Goal: Task Accomplishment & Management: Use online tool/utility

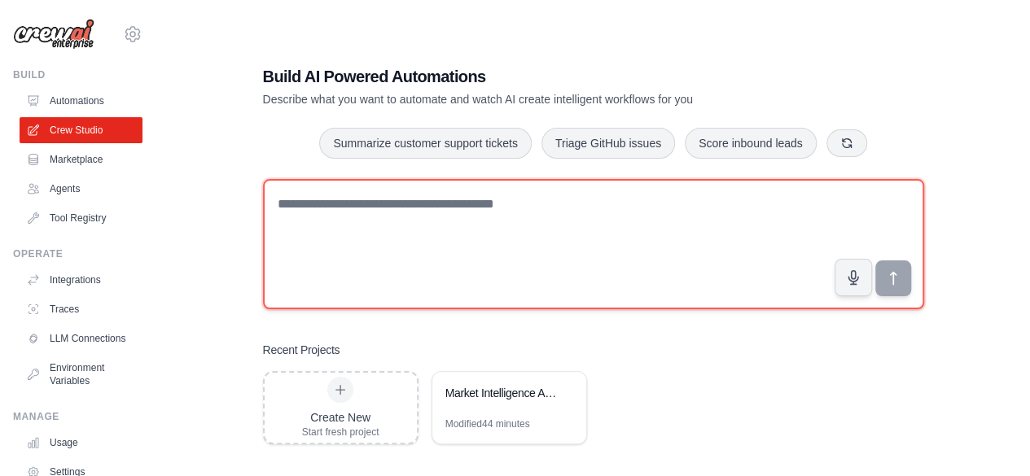
click at [373, 229] on textarea at bounding box center [593, 244] width 661 height 130
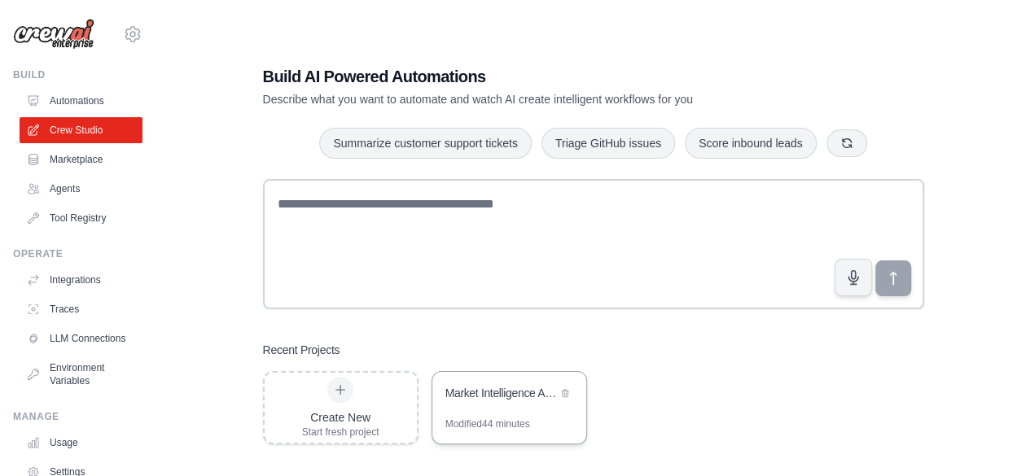
click at [521, 406] on div "Market Intelligence Analyst for Startups" at bounding box center [509, 395] width 154 height 46
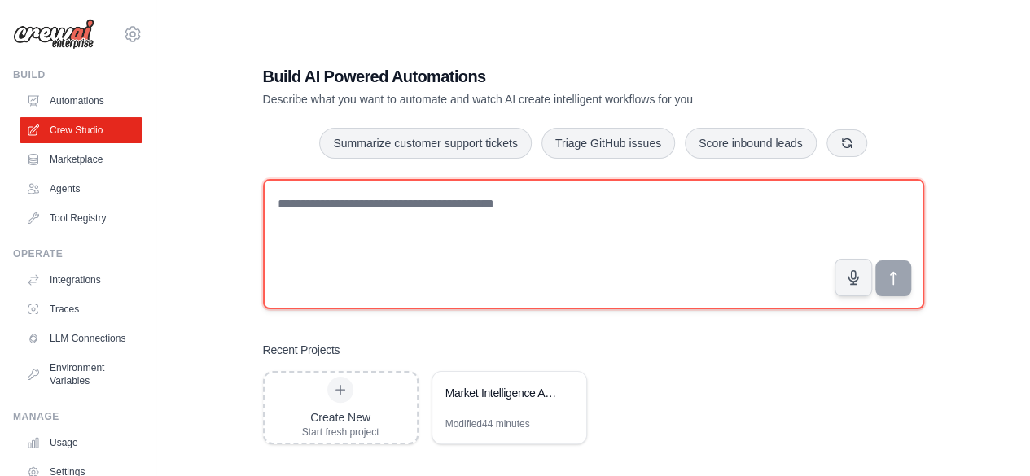
click at [398, 278] on textarea at bounding box center [593, 244] width 661 height 130
type textarea "*"
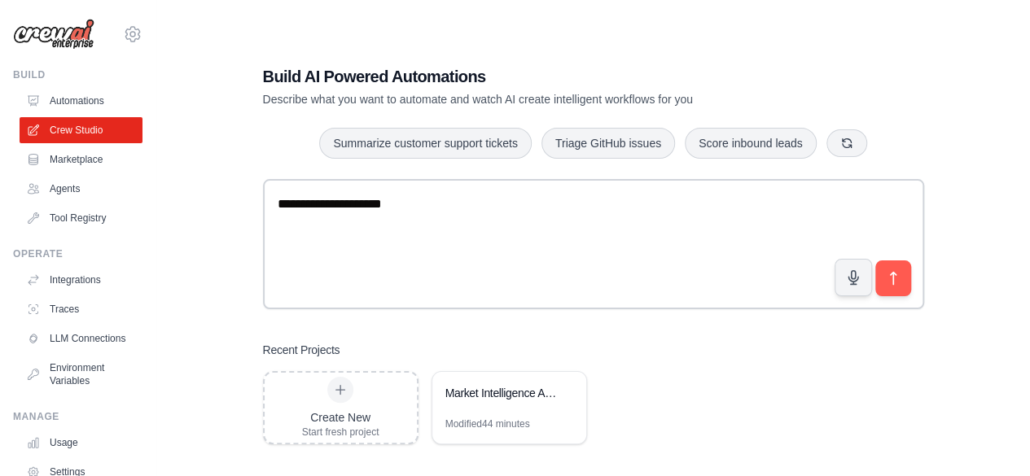
click at [702, 432] on div "Create New Start fresh project Market Intelligence Analyst for Startups Modifie…" at bounding box center [593, 407] width 661 height 73
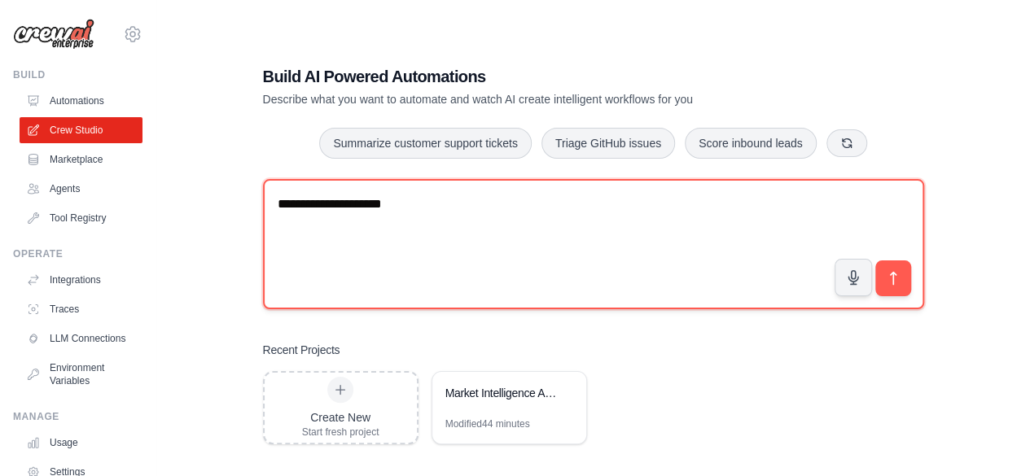
click at [588, 216] on textarea "**********" at bounding box center [593, 244] width 661 height 130
type textarea "*"
paste textarea "**********"
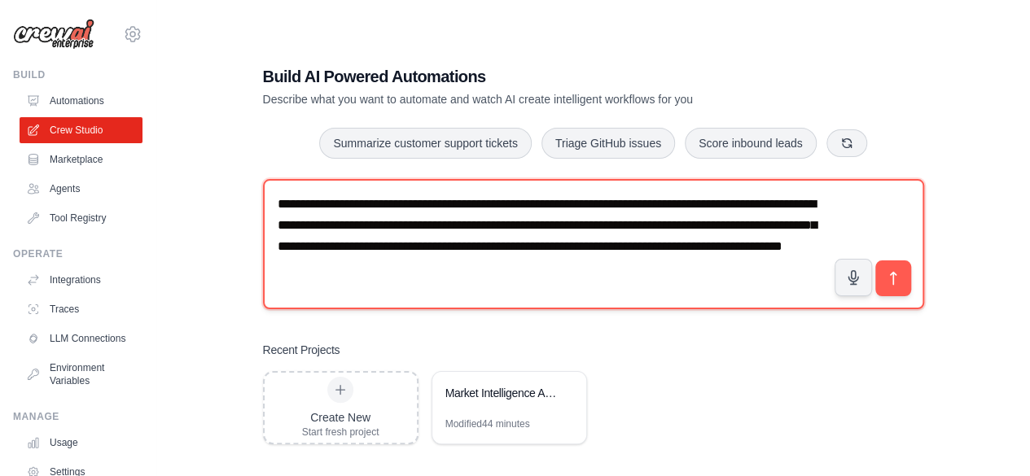
click at [717, 268] on textarea "**********" at bounding box center [593, 244] width 661 height 130
type textarea "**********"
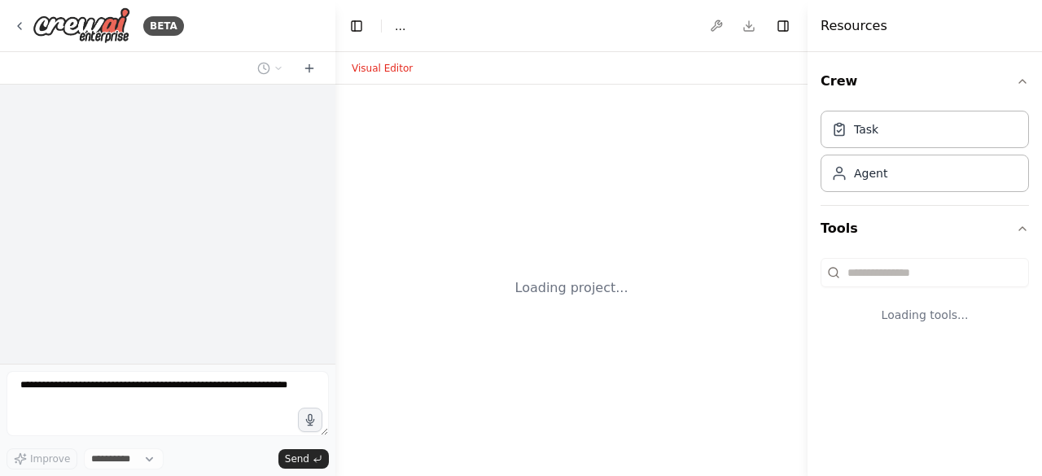
select select "****"
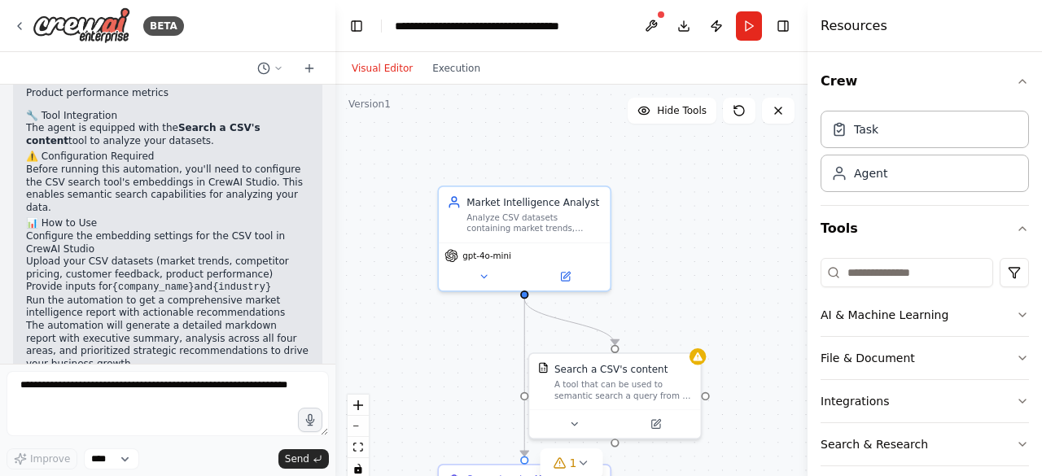
scroll to position [1088, 0]
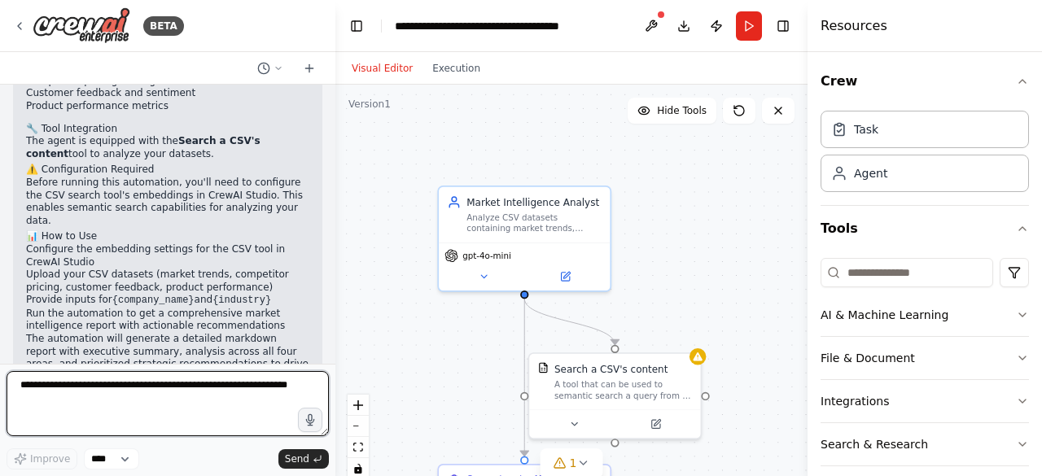
click at [177, 390] on textarea at bounding box center [168, 403] width 322 height 65
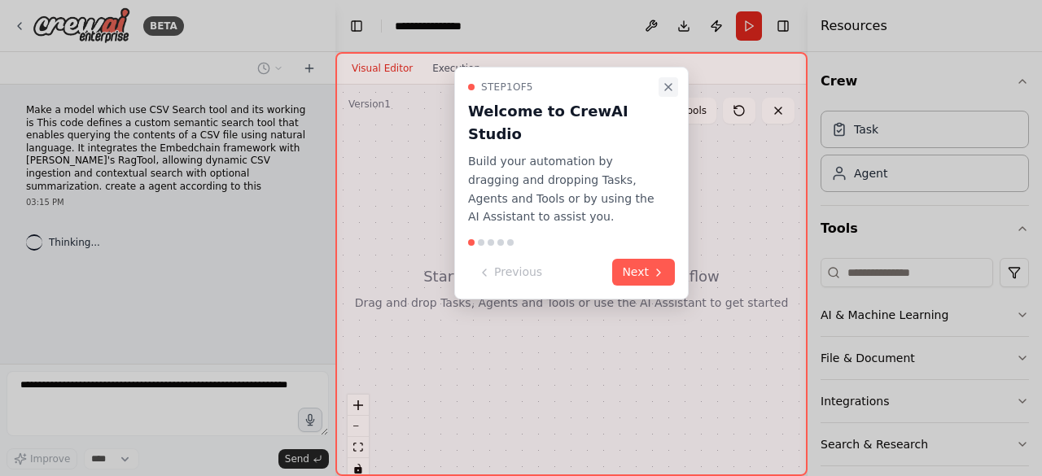
click at [666, 82] on icon "Close walkthrough" at bounding box center [668, 87] width 13 height 13
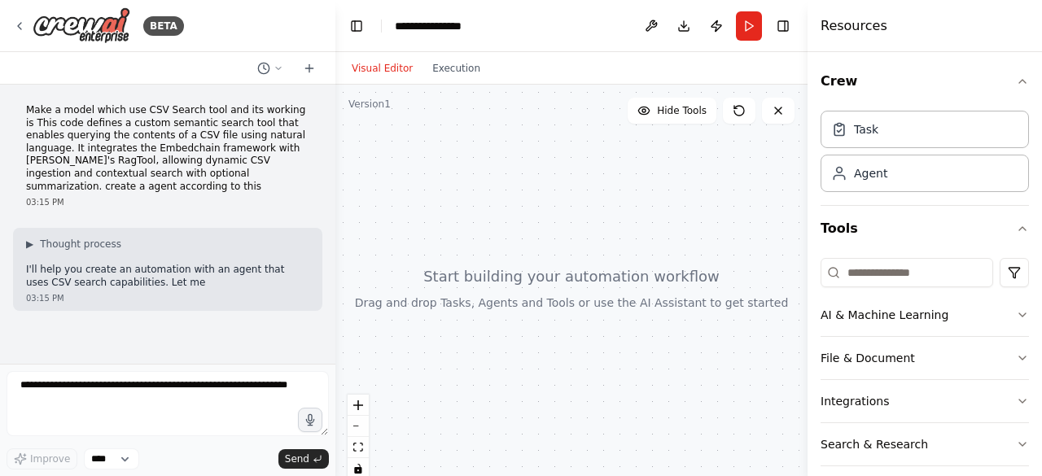
scroll to position [41, 0]
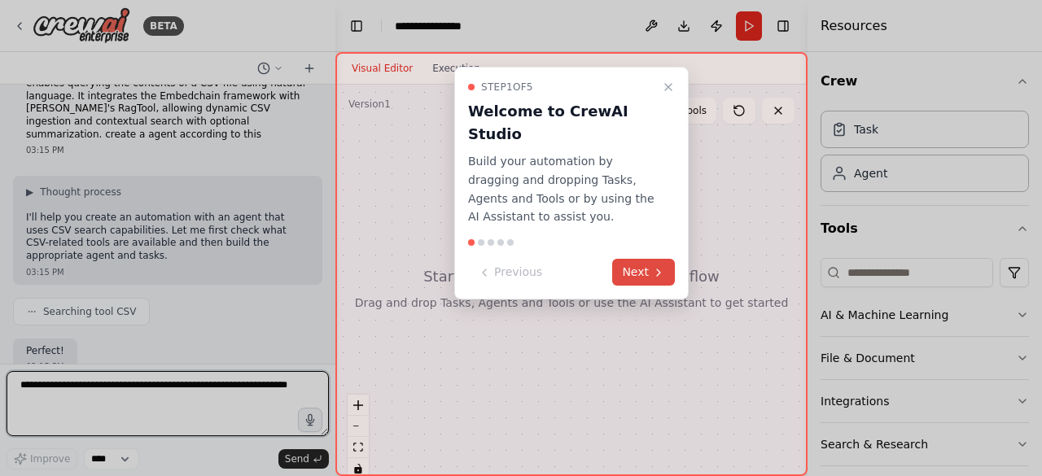
click at [625, 259] on button "Next" at bounding box center [643, 272] width 63 height 27
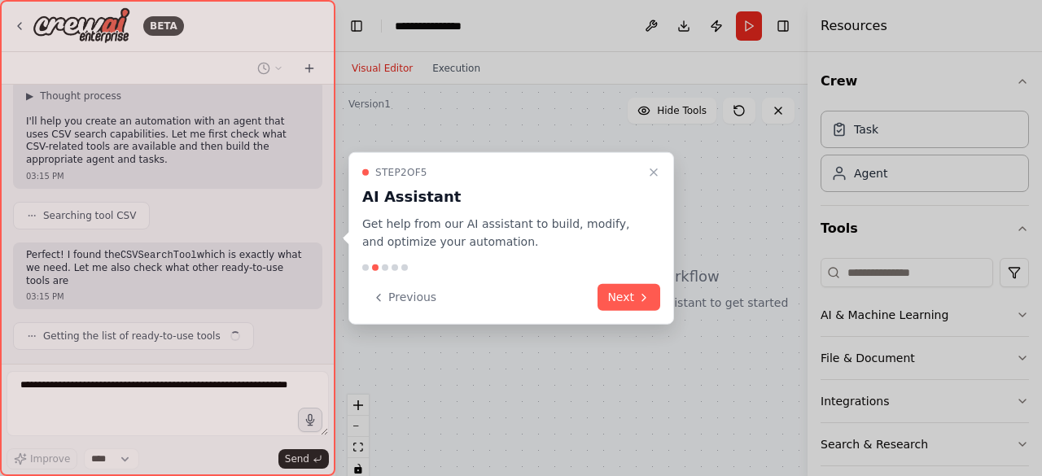
scroll to position [160, 0]
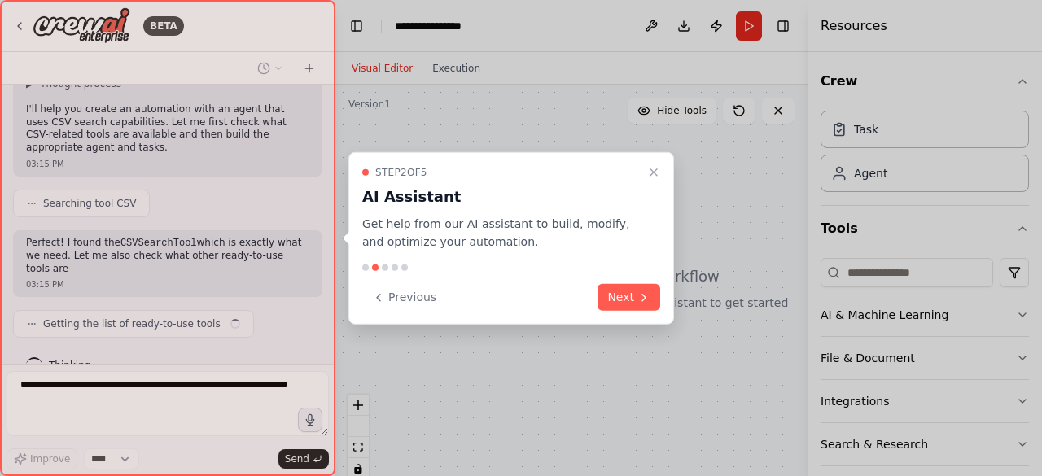
click at [625, 248] on p "Get help from our AI assistant to build, modify, and optimize your automation." at bounding box center [501, 232] width 278 height 37
click at [633, 301] on button "Next" at bounding box center [629, 297] width 63 height 27
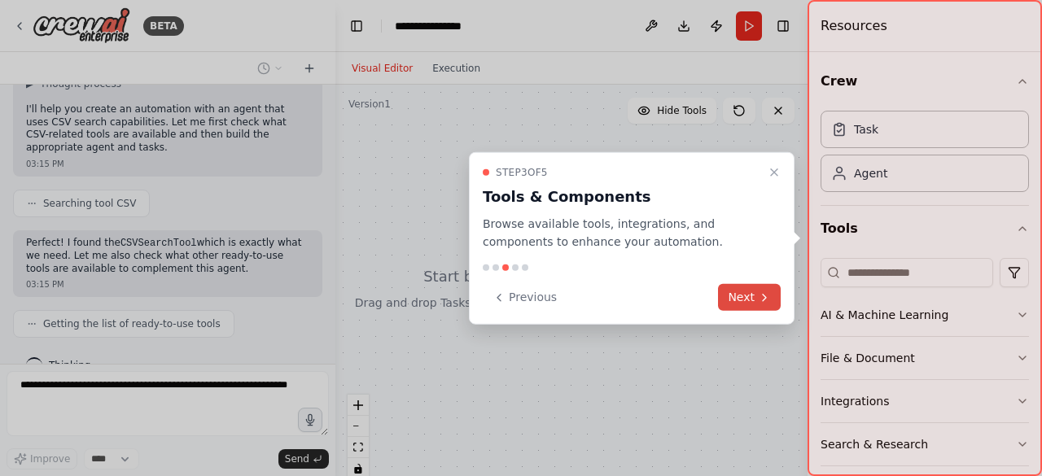
click at [730, 295] on button "Next" at bounding box center [749, 297] width 63 height 27
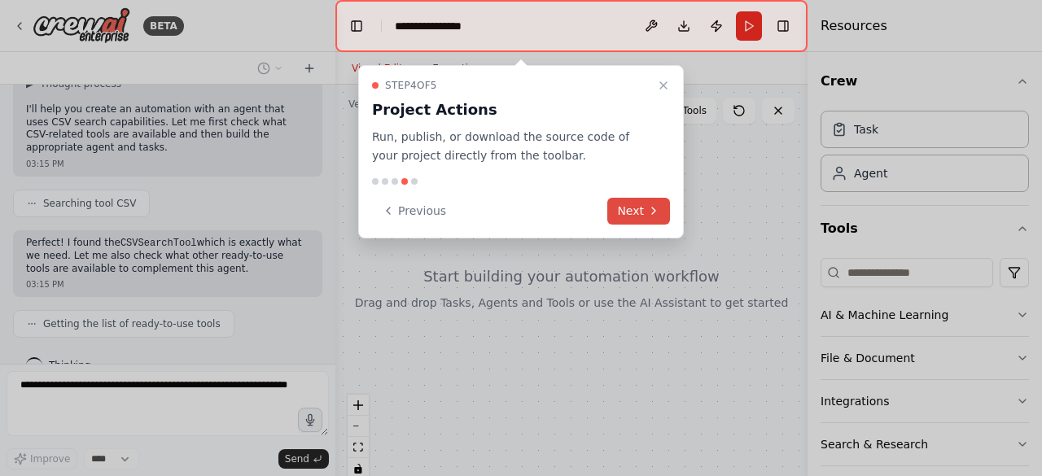
click at [656, 205] on icon at bounding box center [653, 210] width 13 height 13
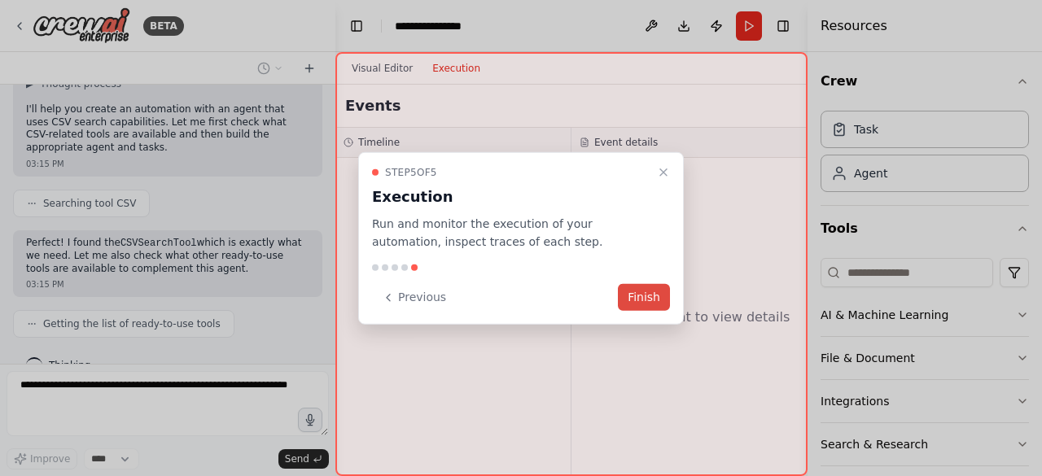
click at [657, 296] on button "Finish" at bounding box center [644, 297] width 52 height 27
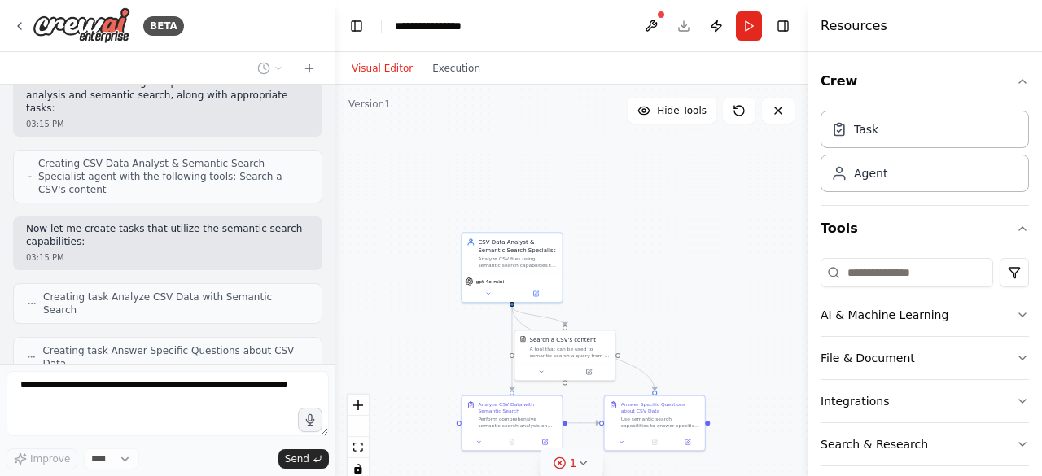
scroll to position [428, 0]
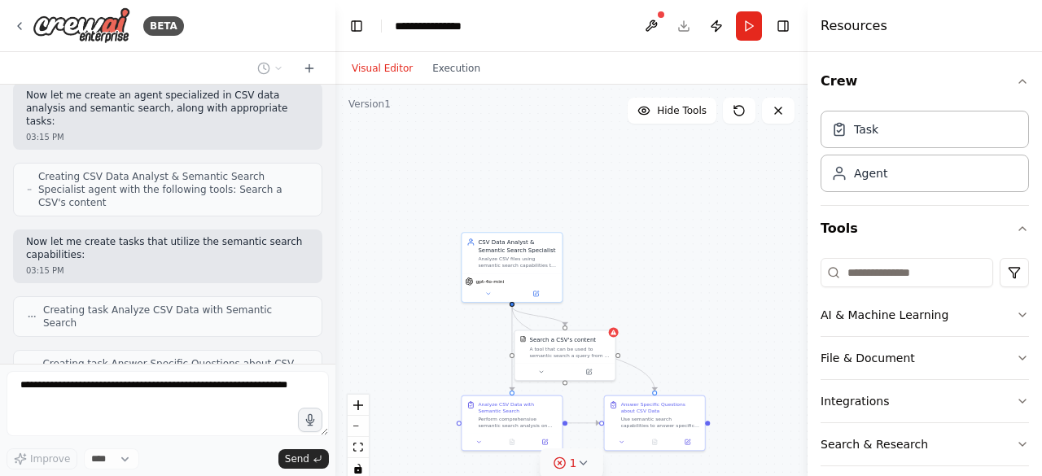
click at [578, 461] on icon at bounding box center [582, 463] width 13 height 13
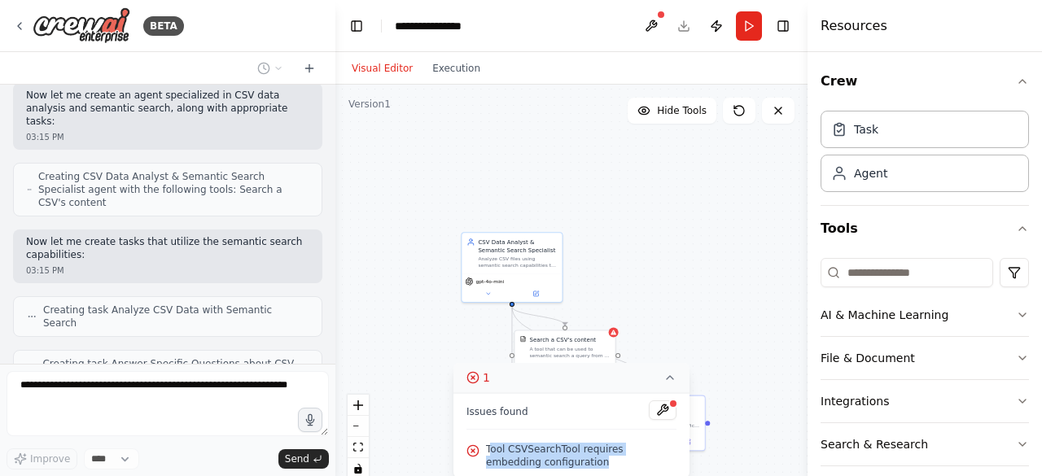
drag, startPoint x: 550, startPoint y: 466, endPoint x: 490, endPoint y: 447, distance: 63.3
click at [490, 447] on span "Tool CSVSearchTool requires embedding configuration" at bounding box center [581, 456] width 190 height 26
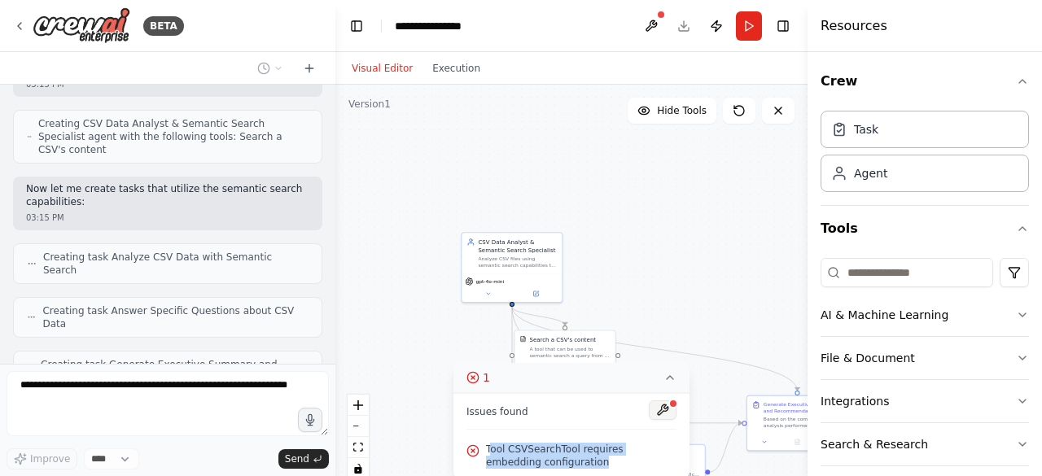
click at [661, 413] on button at bounding box center [663, 411] width 28 height 20
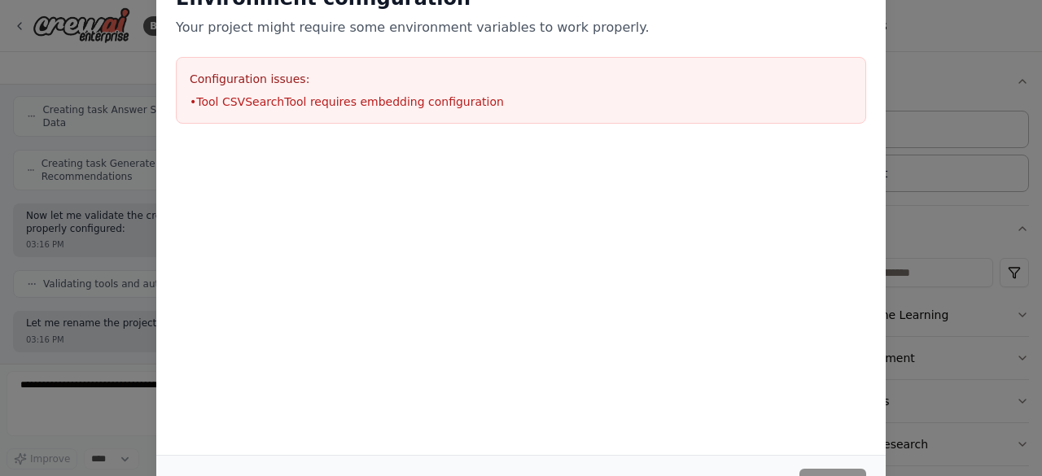
scroll to position [695, 0]
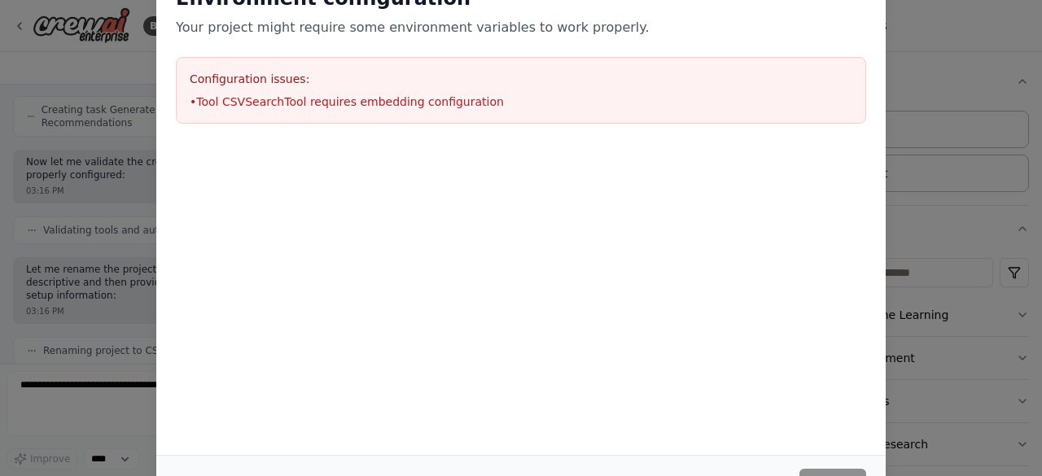
click at [53, 99] on div "Environment configuration Your project might require some environment variables…" at bounding box center [521, 238] width 1042 height 476
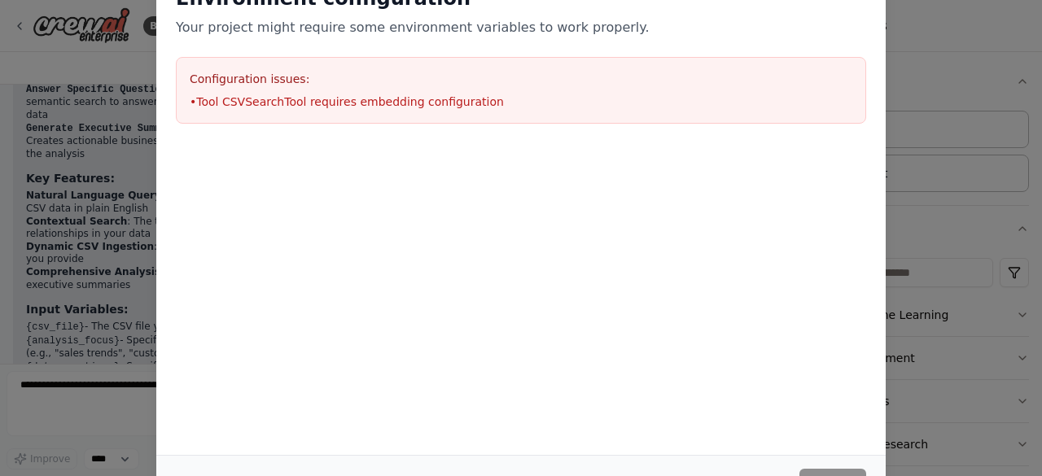
click at [933, 74] on div "Environment configuration Your project might require some environment variables…" at bounding box center [521, 238] width 1042 height 476
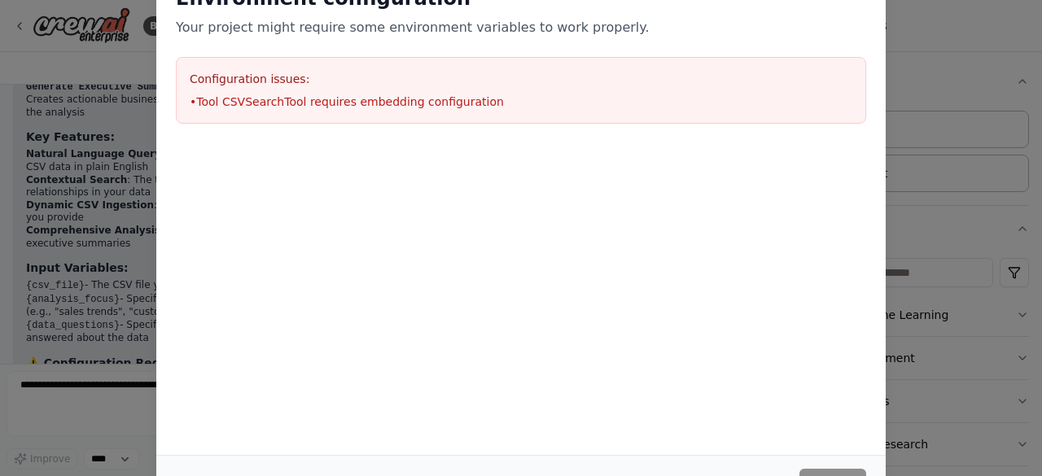
scroll to position [1296, 0]
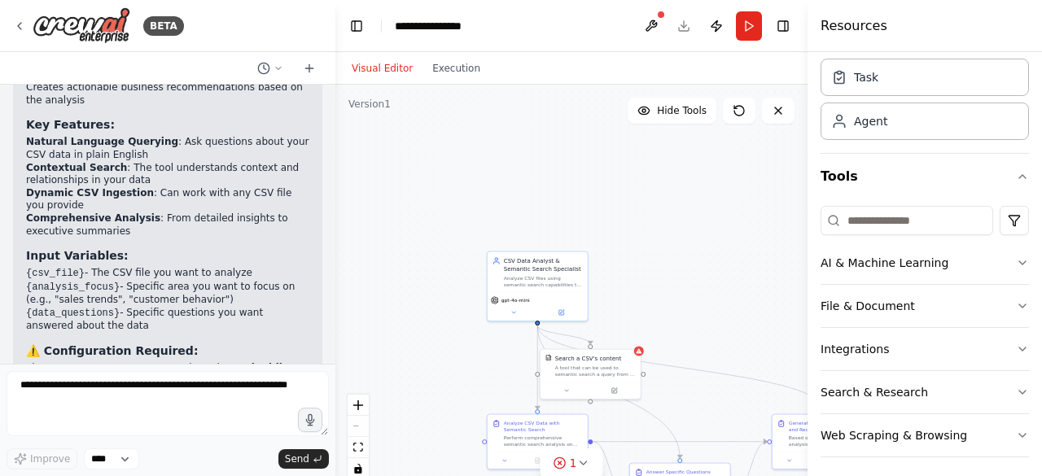
scroll to position [56, 0]
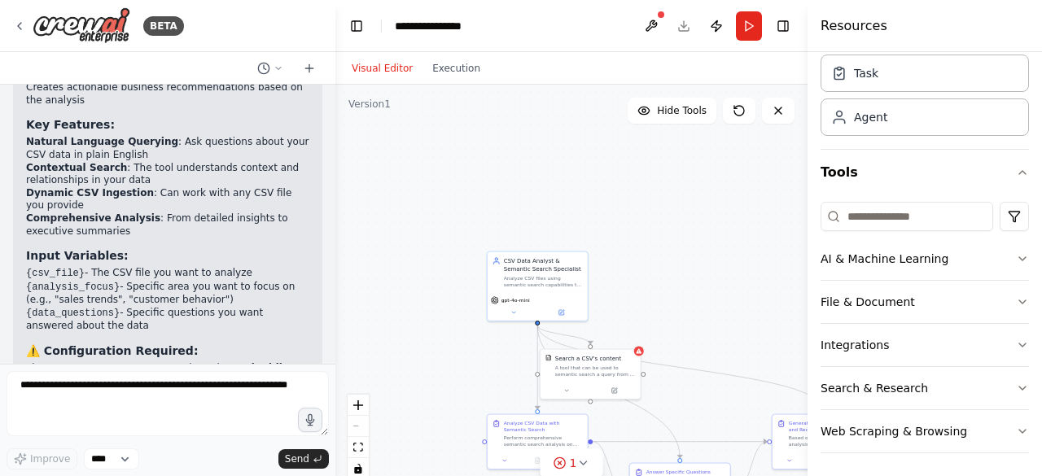
click at [624, 282] on div ".deletable-edge-delete-btn { width: 20px; height: 20px; border: 0px solid #ffff…" at bounding box center [571, 288] width 472 height 407
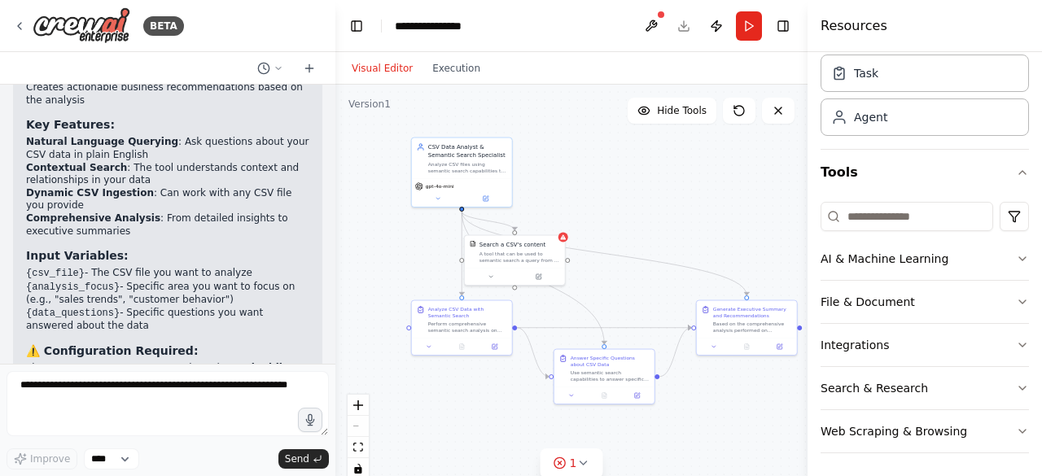
drag, startPoint x: 624, startPoint y: 282, endPoint x: 549, endPoint y: 169, distance: 136.8
click at [549, 169] on div ".deletable-edge-delete-btn { width: 20px; height: 20px; border: 0px solid #ffff…" at bounding box center [571, 288] width 472 height 407
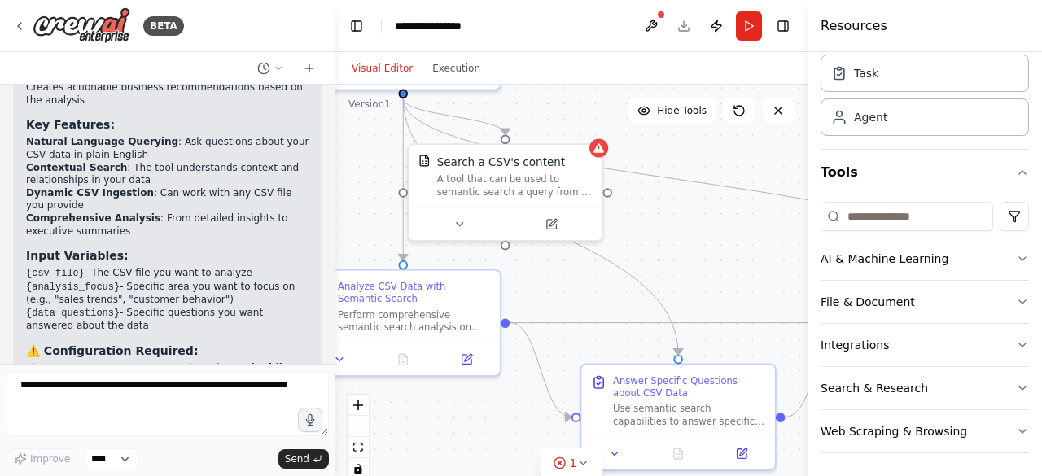
drag, startPoint x: 572, startPoint y: 236, endPoint x: 594, endPoint y: 79, distance: 158.6
click at [594, 79] on div "Visual Editor Execution Version 1 Hide Tools .deletable-edge-delete-btn { width…" at bounding box center [571, 264] width 472 height 424
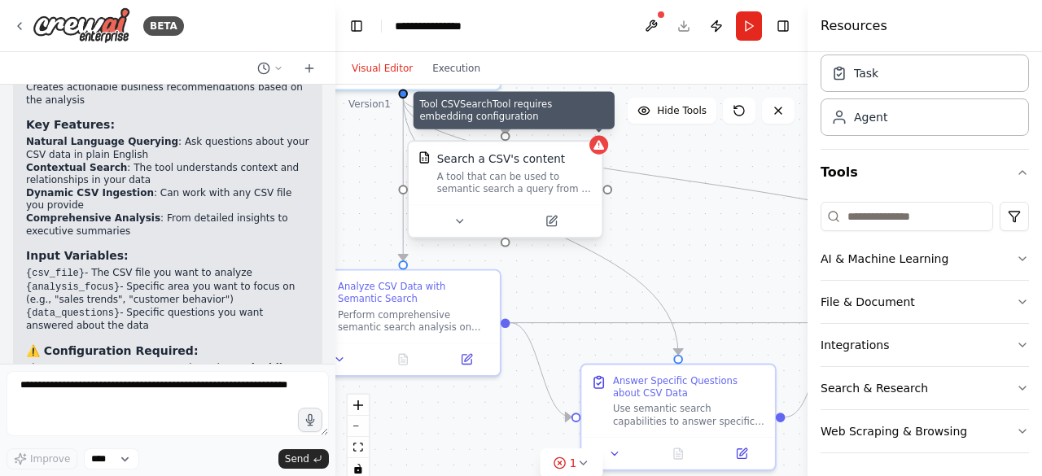
click at [602, 147] on icon at bounding box center [598, 145] width 11 height 10
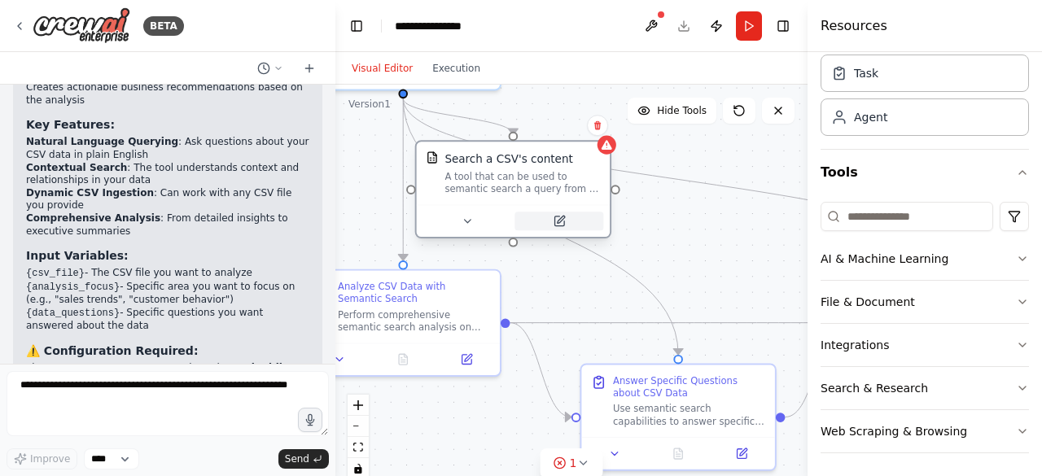
click at [551, 225] on button at bounding box center [558, 221] width 89 height 19
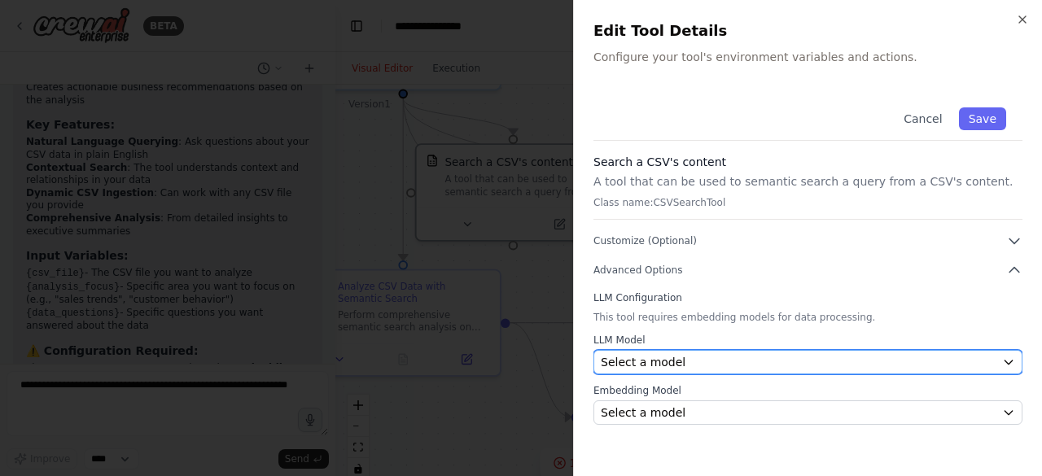
click at [689, 357] on div "Select a model" at bounding box center [798, 362] width 395 height 16
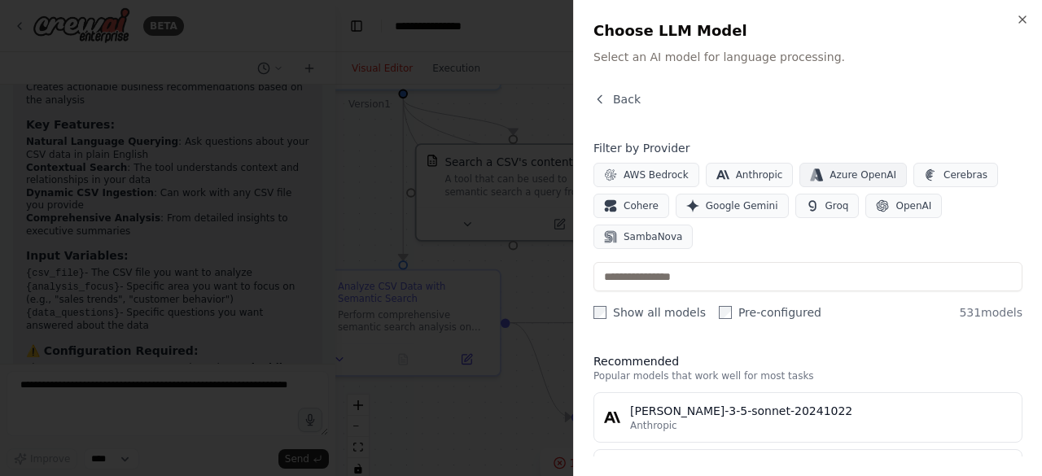
click at [811, 169] on button "Azure OpenAI" at bounding box center [852, 175] width 107 height 24
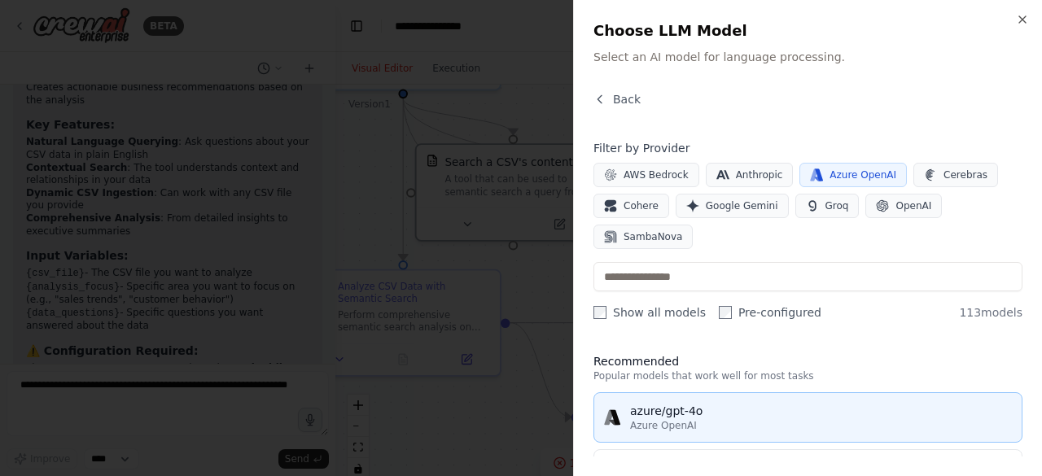
click at [681, 403] on div "azure/gpt-4o" at bounding box center [821, 411] width 382 height 16
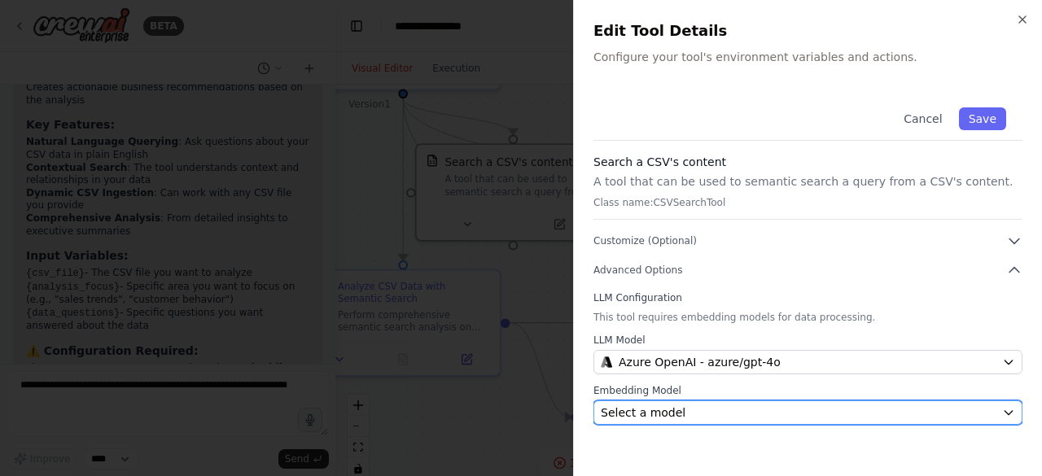
click at [656, 416] on span "Select a model" at bounding box center [643, 413] width 85 height 16
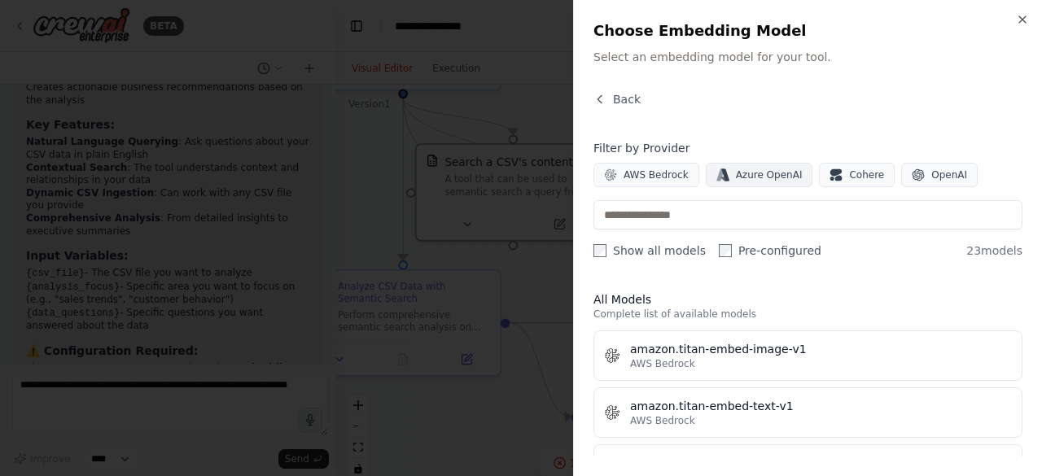
click at [749, 177] on span "Azure OpenAI" at bounding box center [769, 175] width 67 height 13
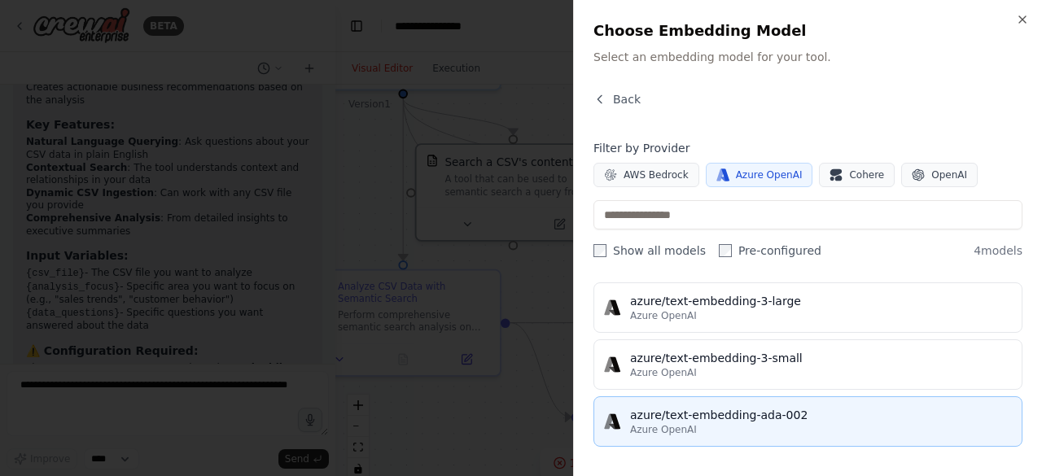
click at [749, 409] on div "azure/text-embedding-ada-002" at bounding box center [821, 415] width 382 height 16
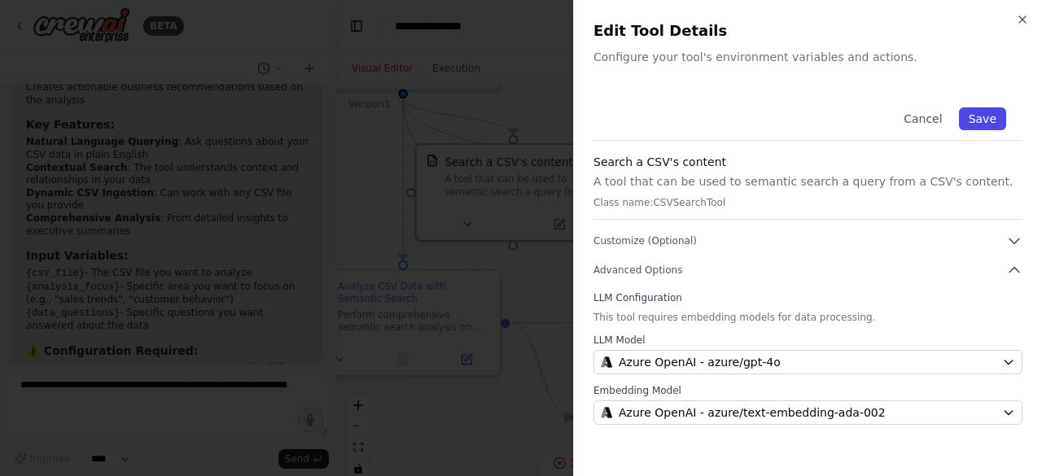
click at [975, 121] on button "Save" at bounding box center [982, 118] width 47 height 23
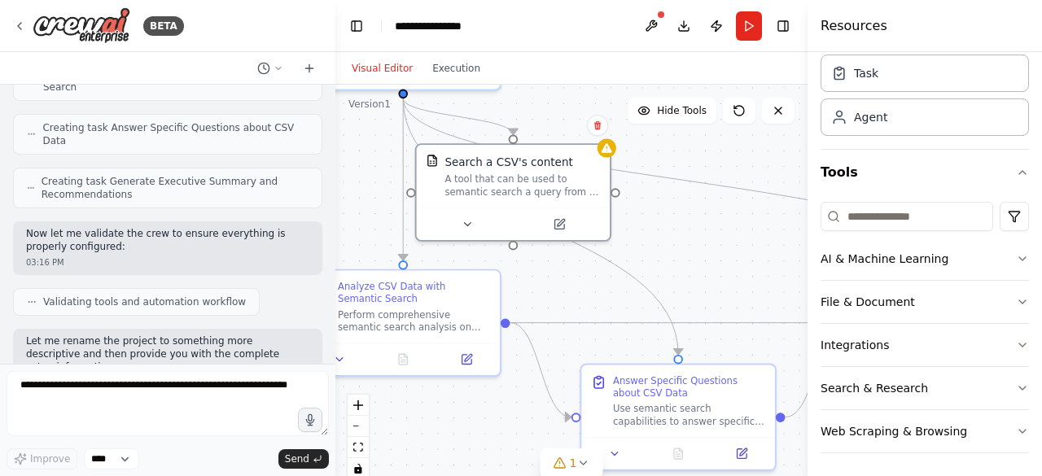
scroll to position [656, 0]
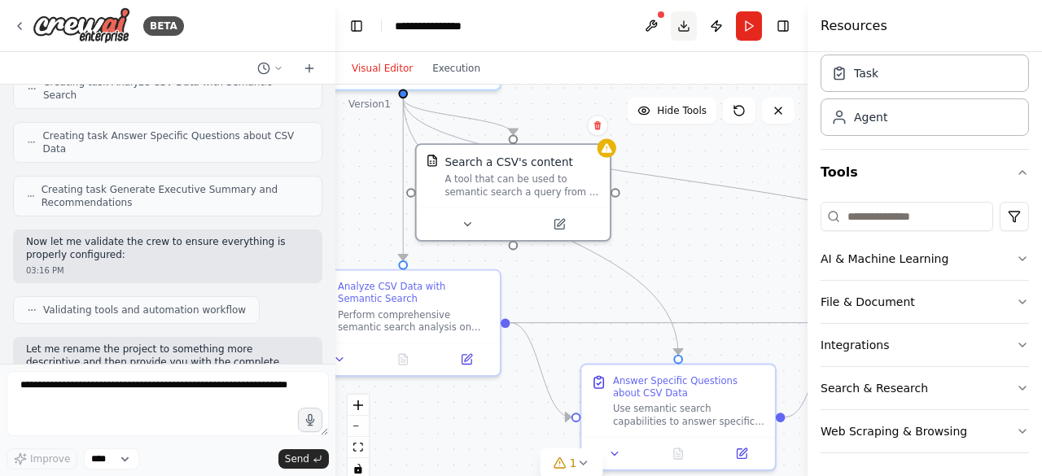
click at [678, 24] on button "Download" at bounding box center [684, 25] width 26 height 29
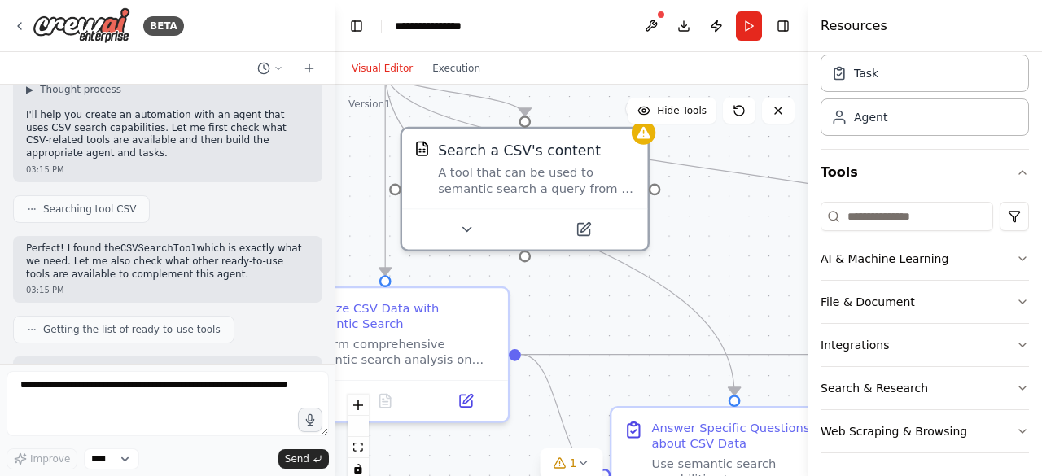
scroll to position [0, 0]
